Goal: Navigation & Orientation: Understand site structure

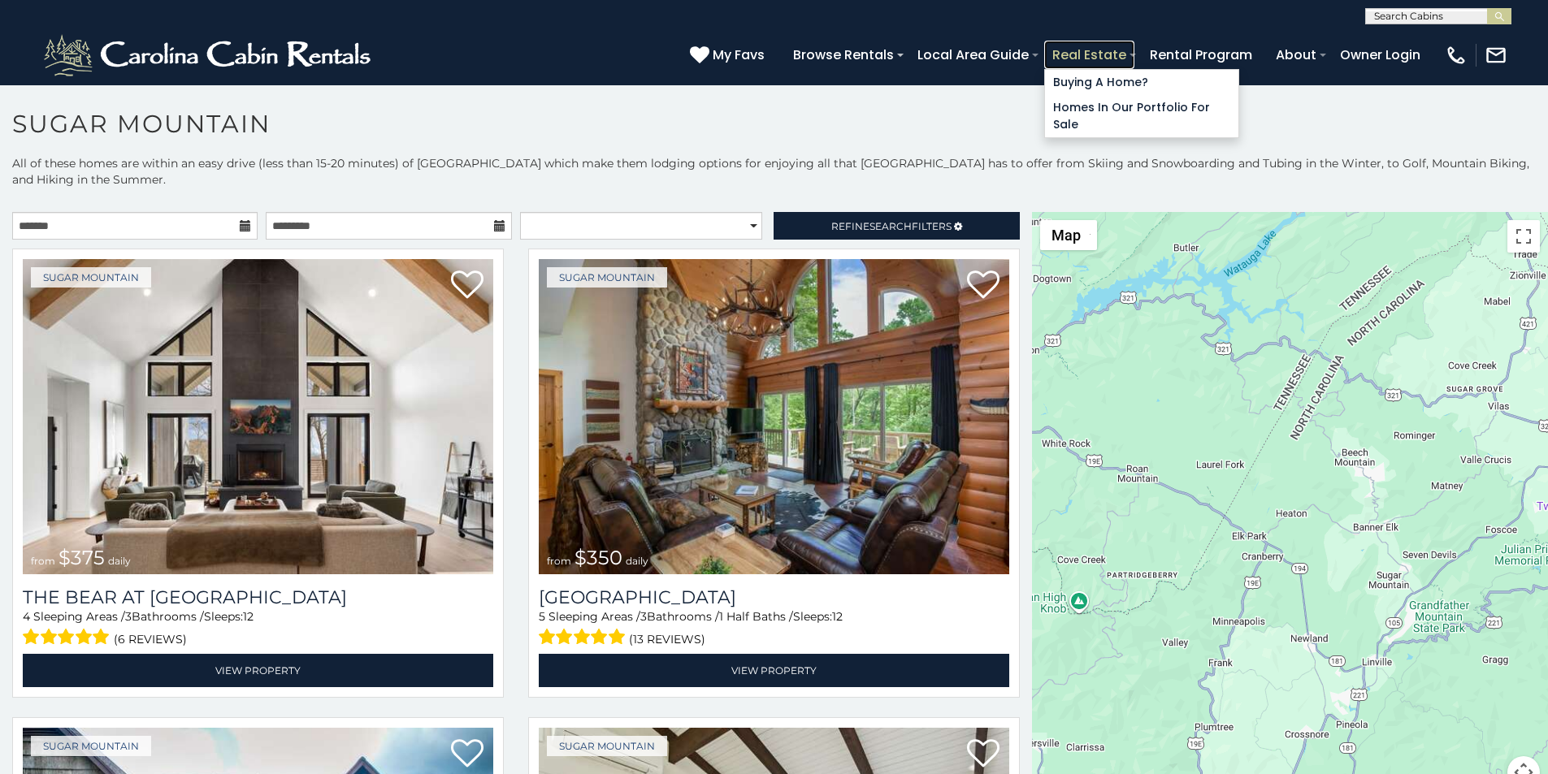
click at [1134, 48] on link "Real Estate" at bounding box center [1089, 55] width 90 height 28
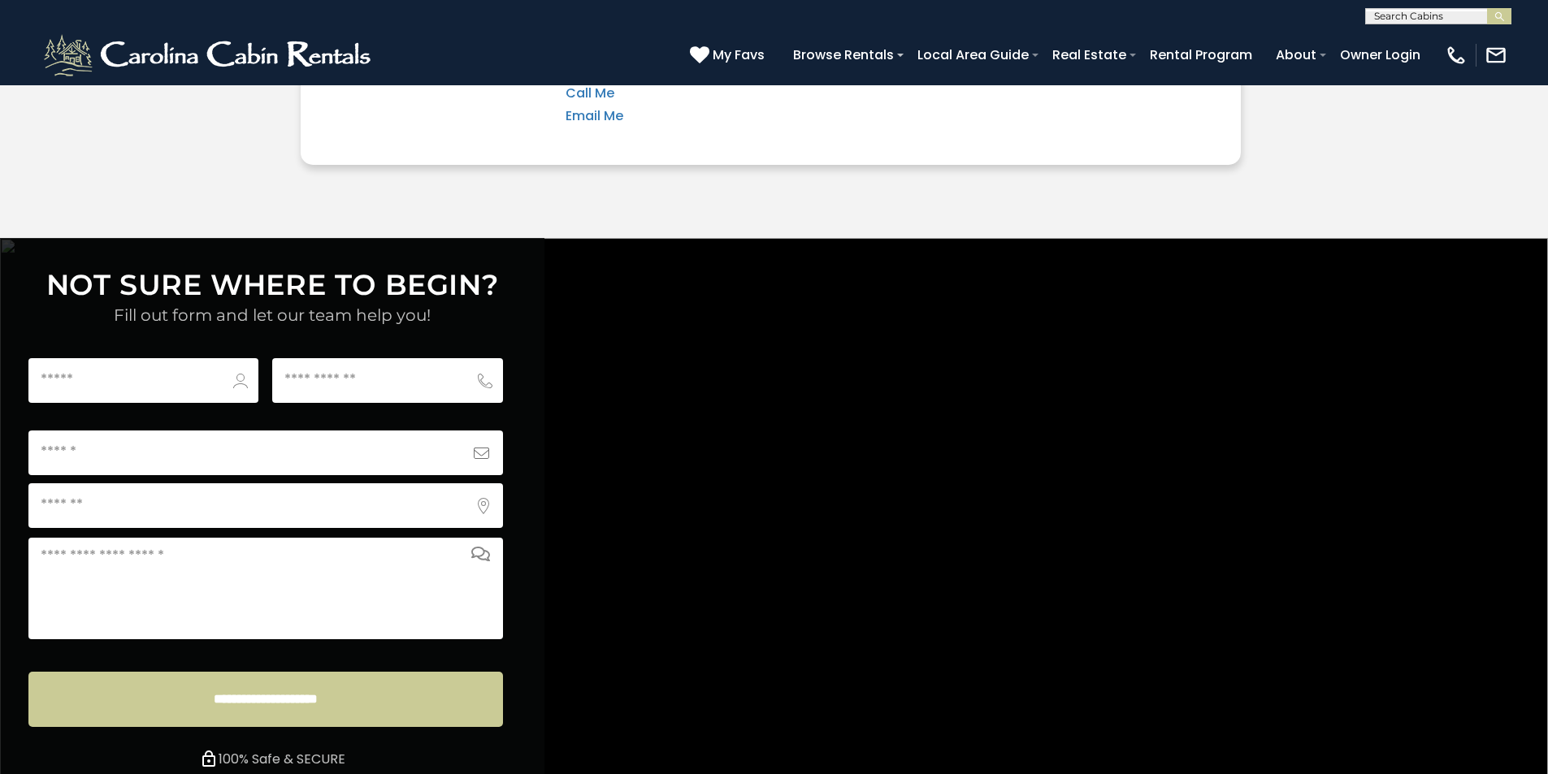
scroll to position [6050, 0]
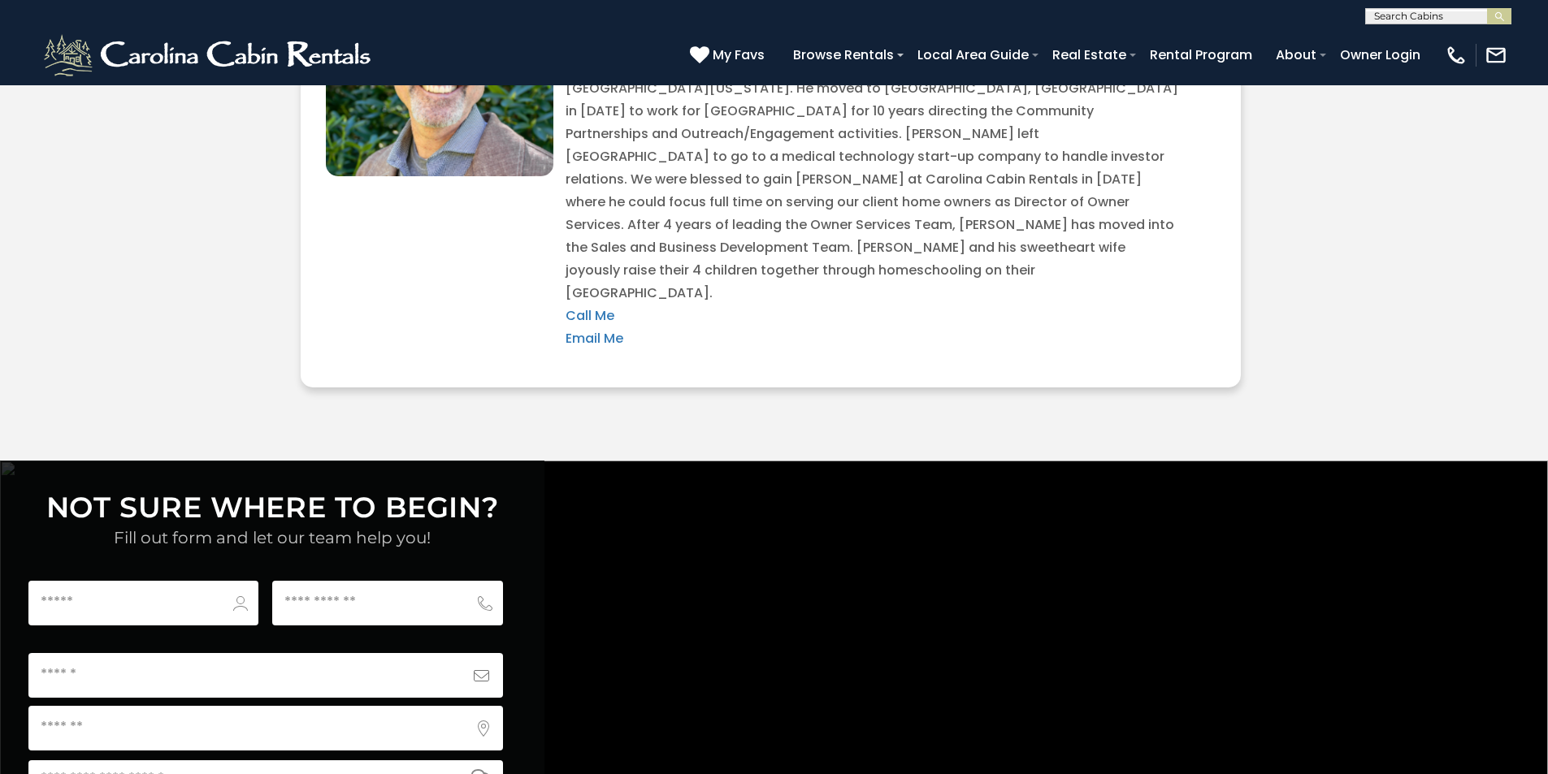
scroll to position [5508, 0]
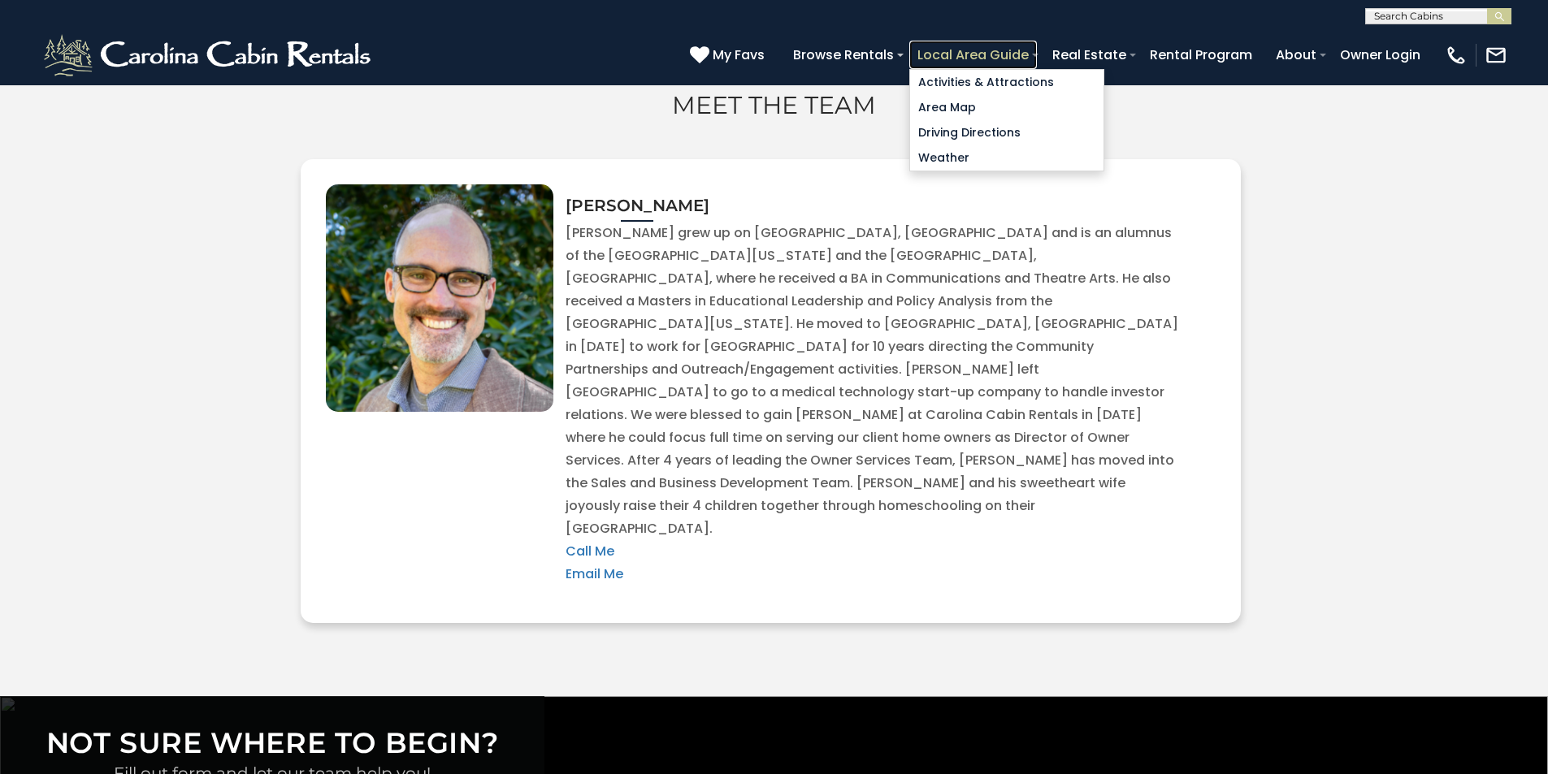
click at [1037, 49] on link "Local Area Guide" at bounding box center [973, 55] width 128 height 28
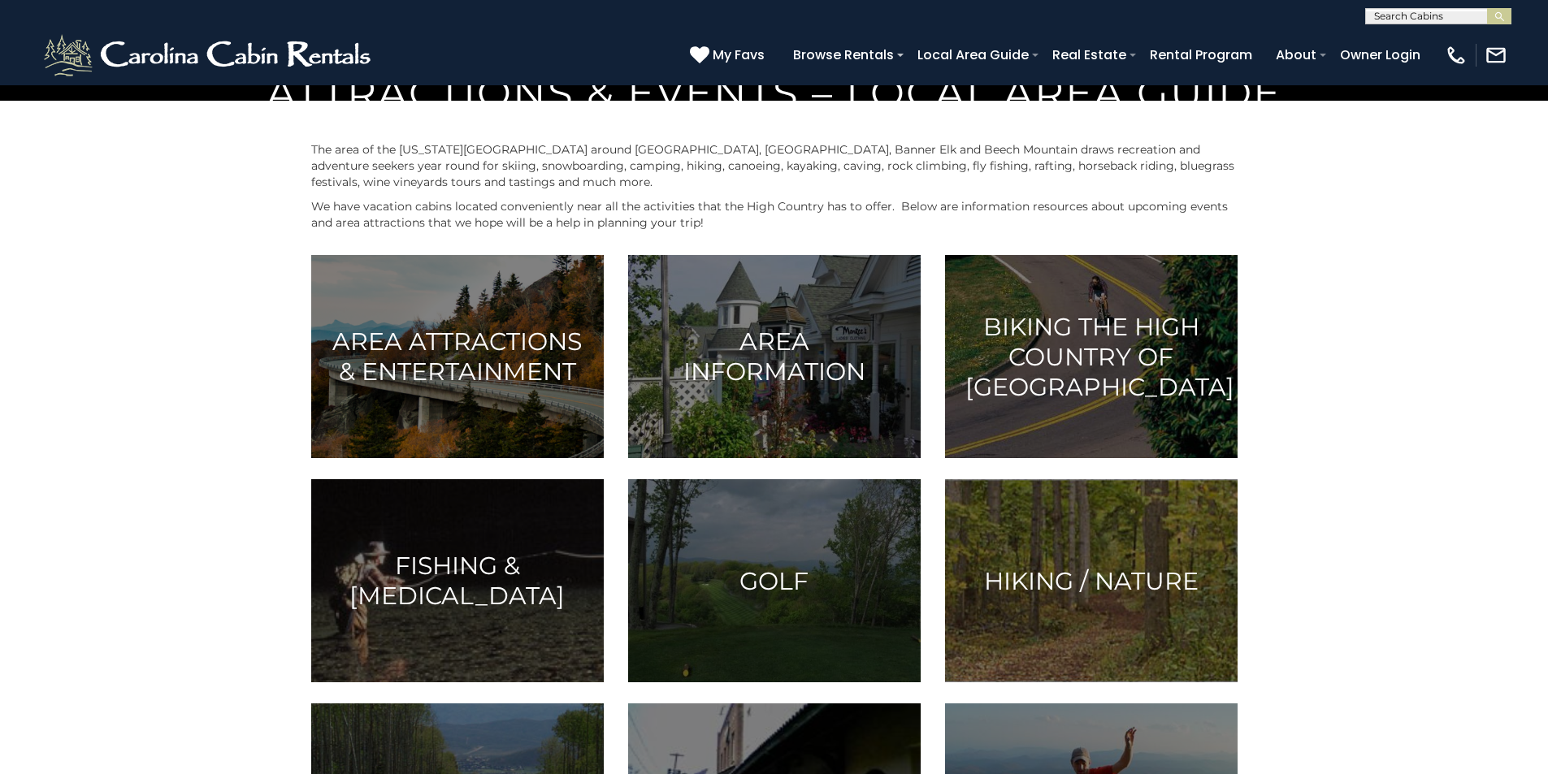
scroll to position [677, 0]
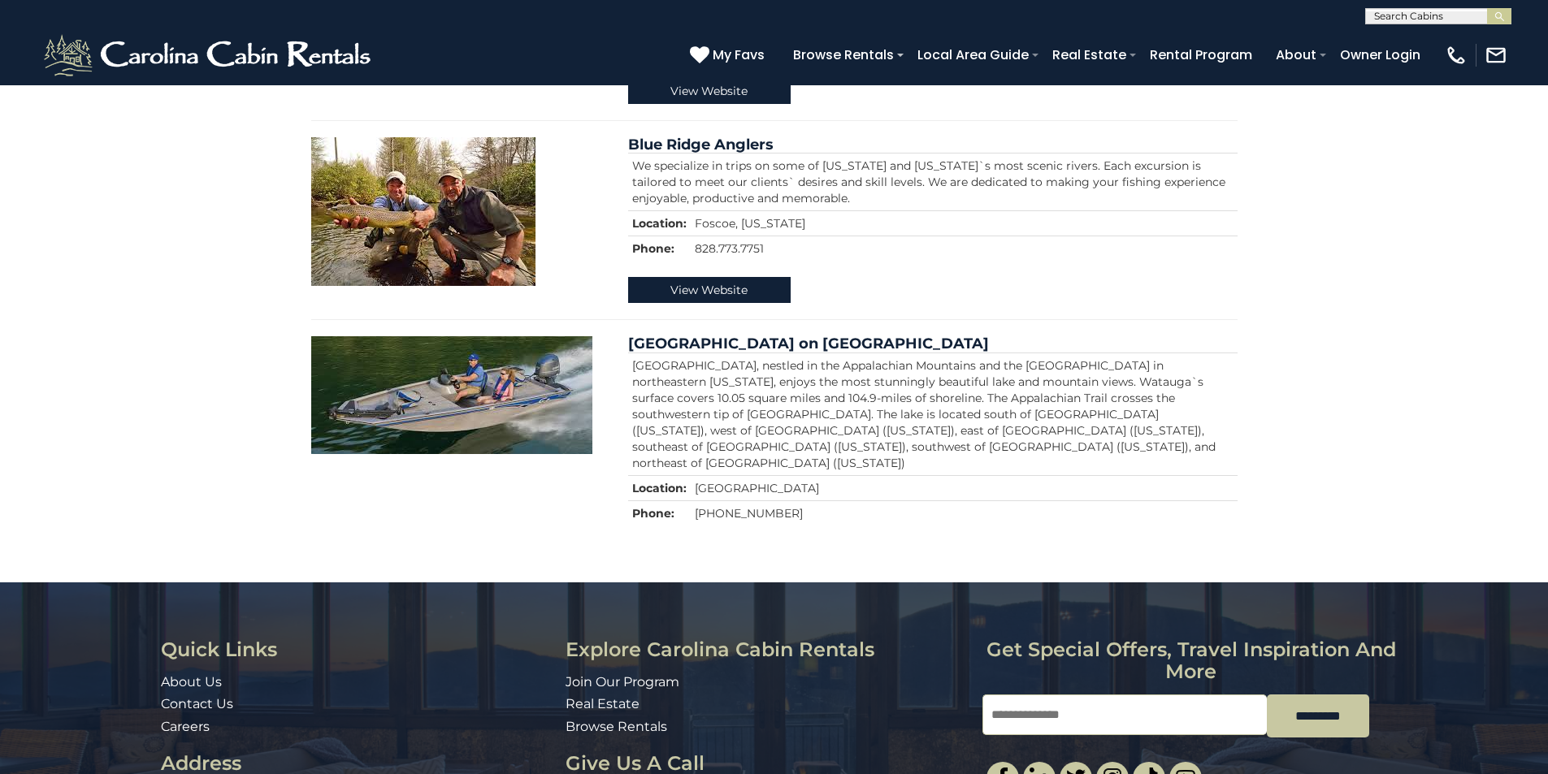
scroll to position [953, 0]
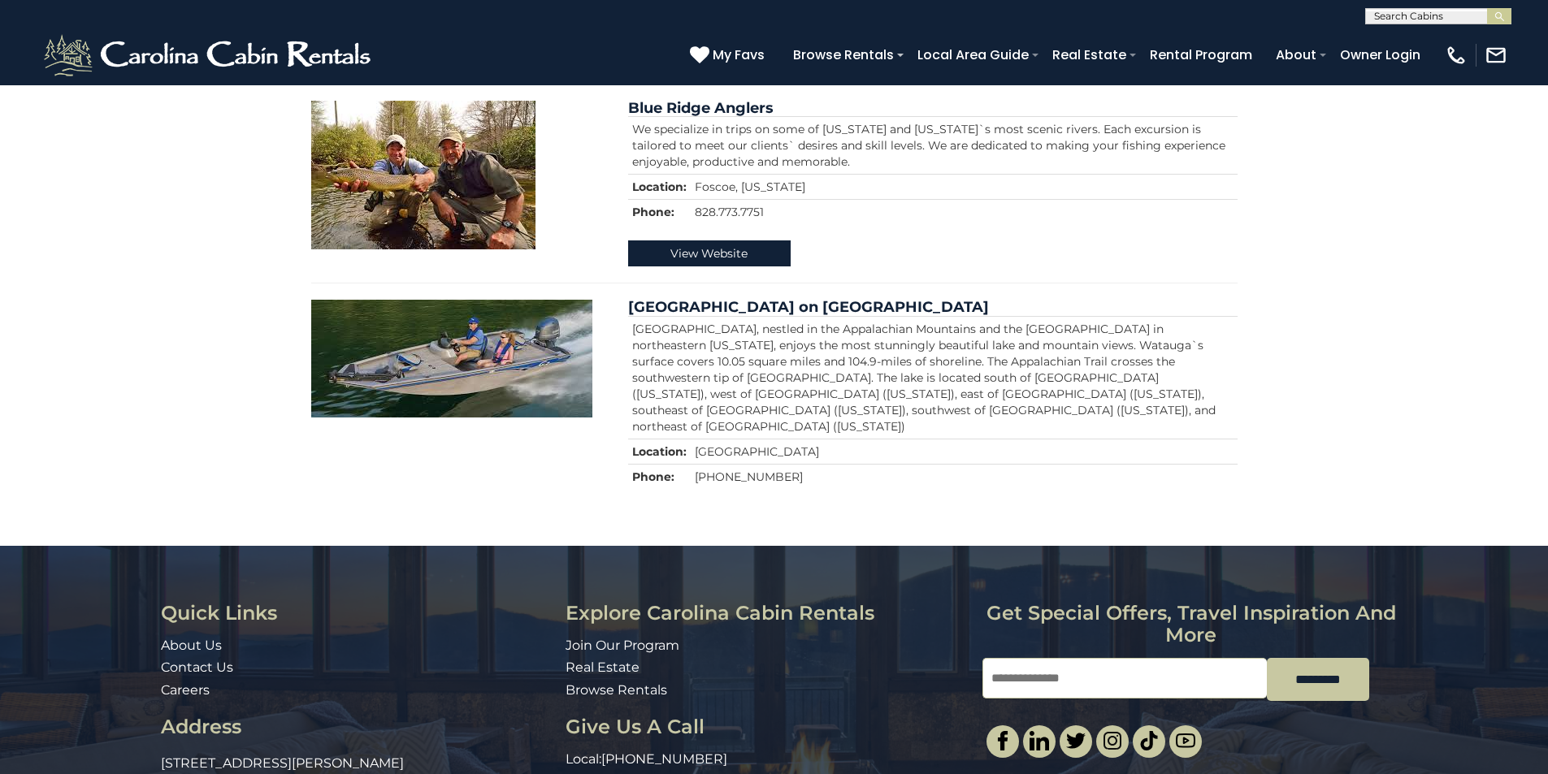
click at [585, 638] on link "Join Our Program" at bounding box center [622, 645] width 114 height 15
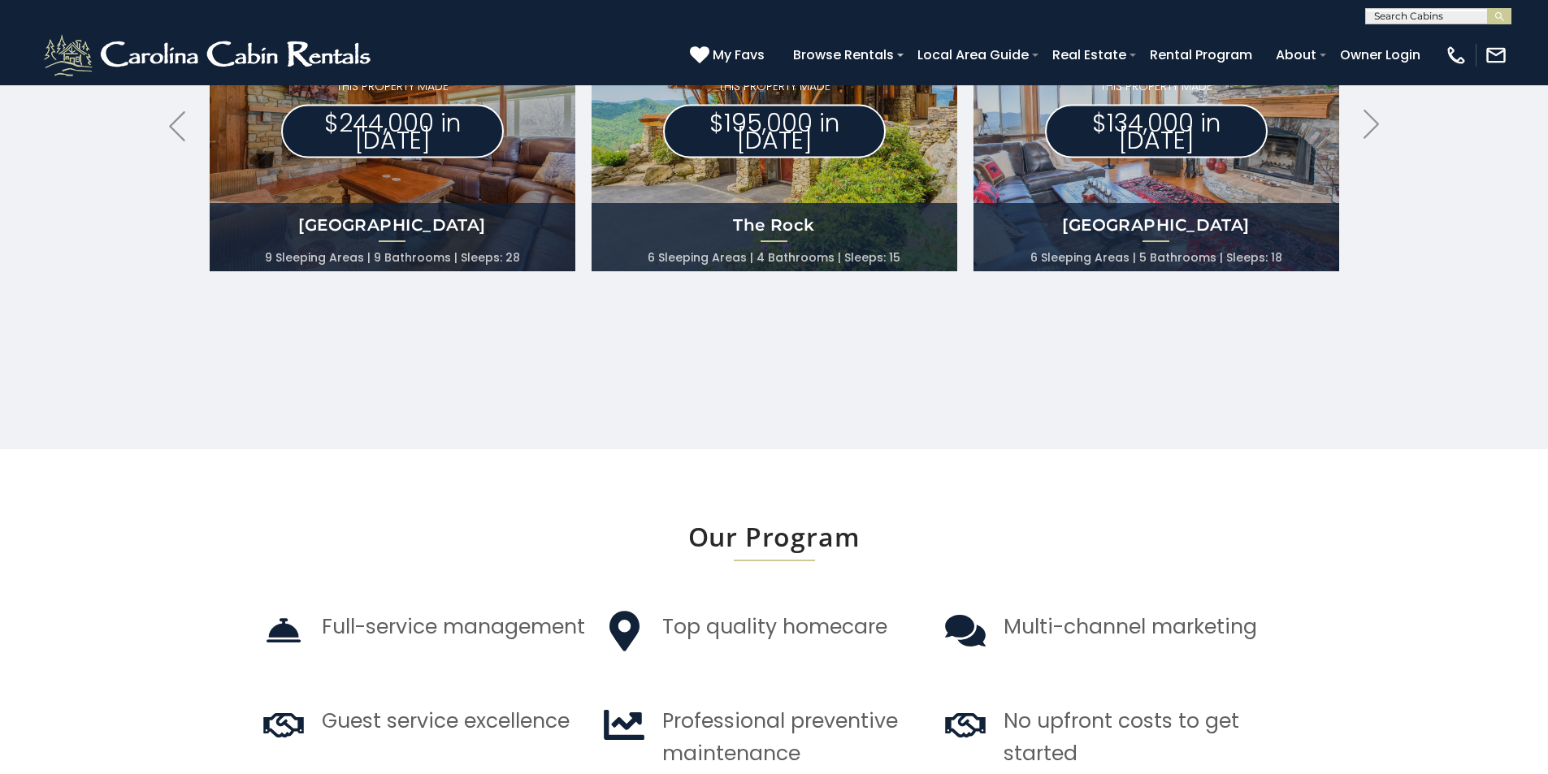
scroll to position [959, 0]
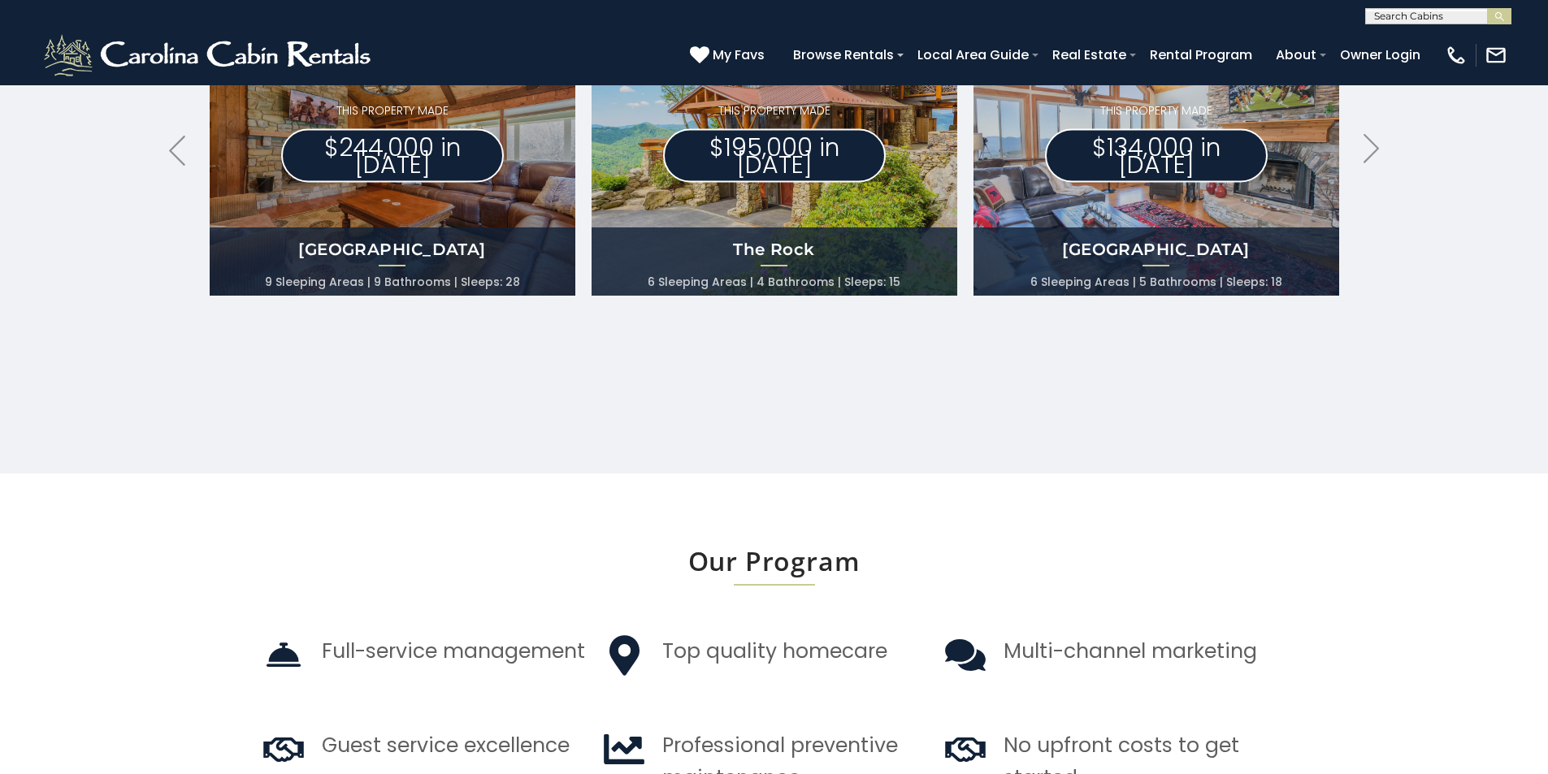
click at [1538, 11] on div "**********" at bounding box center [774, 12] width 1548 height 24
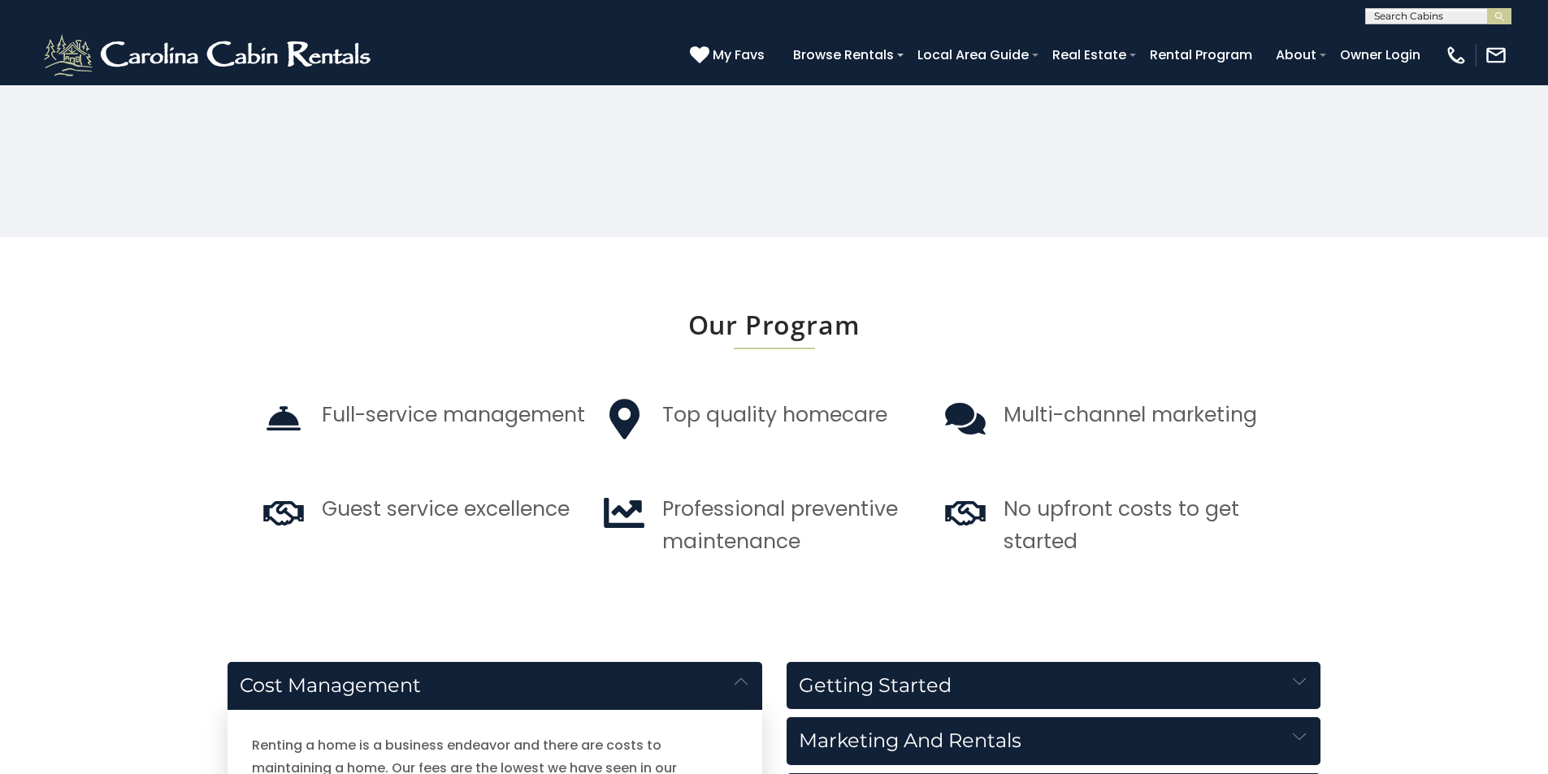
scroll to position [1873, 0]
